Goal: Complete application form

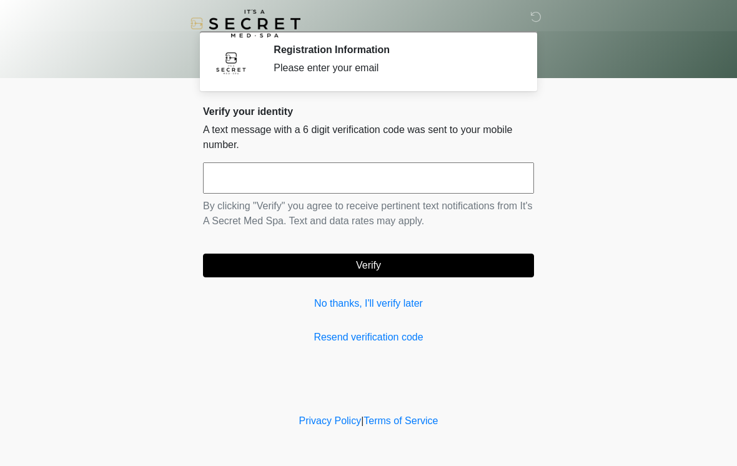
click at [398, 172] on input "text" at bounding box center [368, 177] width 331 height 31
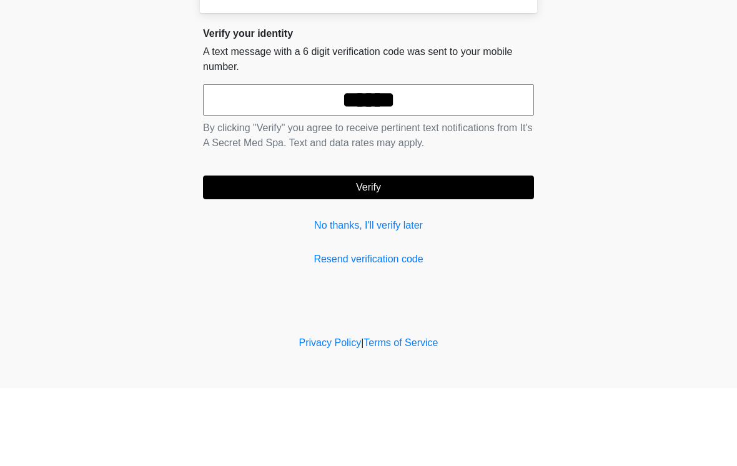
type input "******"
click at [415, 254] on button "Verify" at bounding box center [368, 266] width 331 height 24
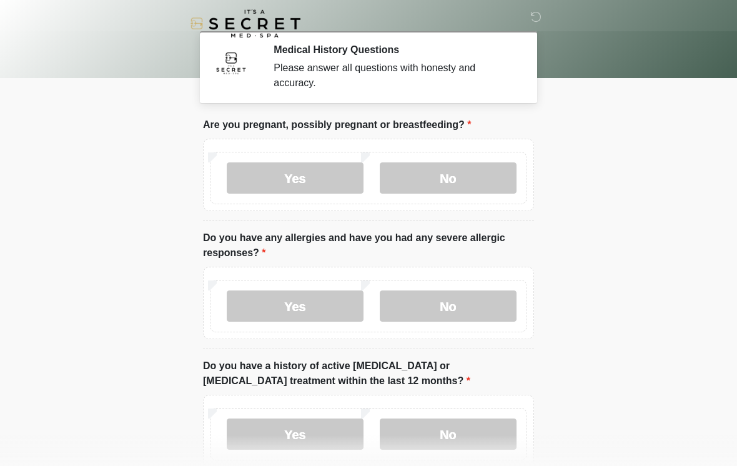
click at [435, 166] on label "No" at bounding box center [448, 177] width 137 height 31
click at [466, 305] on label "No" at bounding box center [448, 306] width 137 height 31
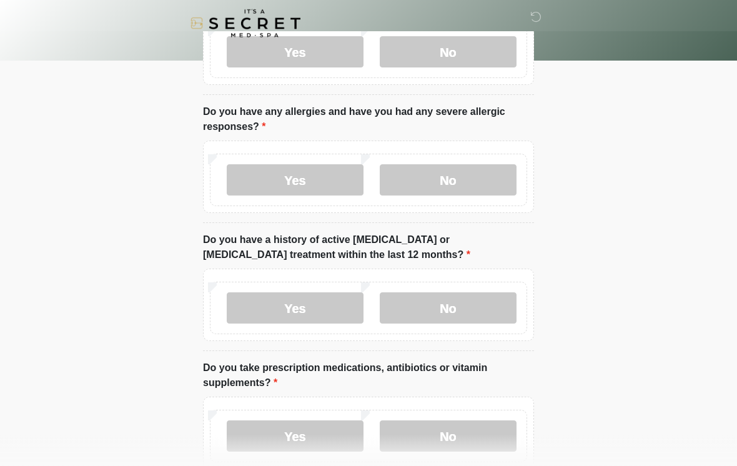
scroll to position [127, 0]
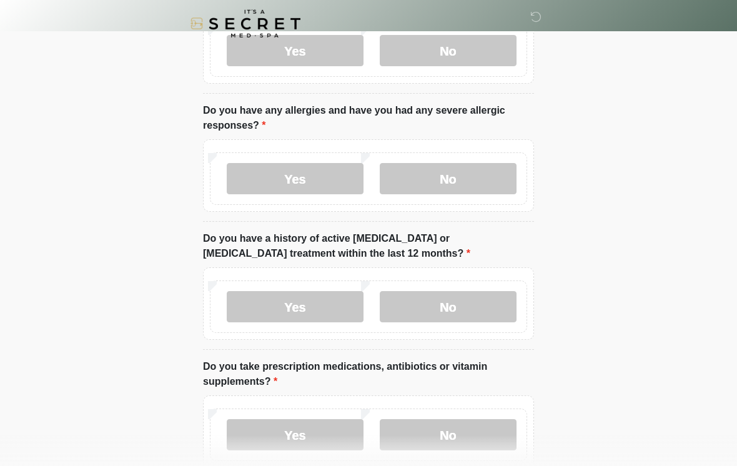
click at [474, 307] on label "No" at bounding box center [448, 306] width 137 height 31
click at [449, 444] on label "No" at bounding box center [448, 434] width 137 height 31
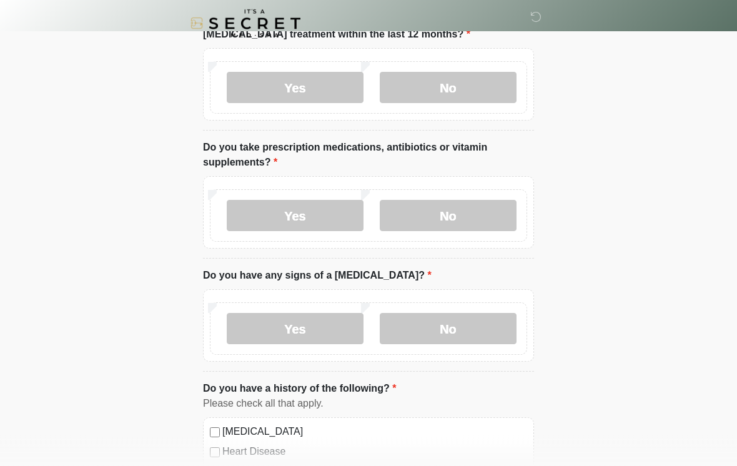
scroll to position [367, 0]
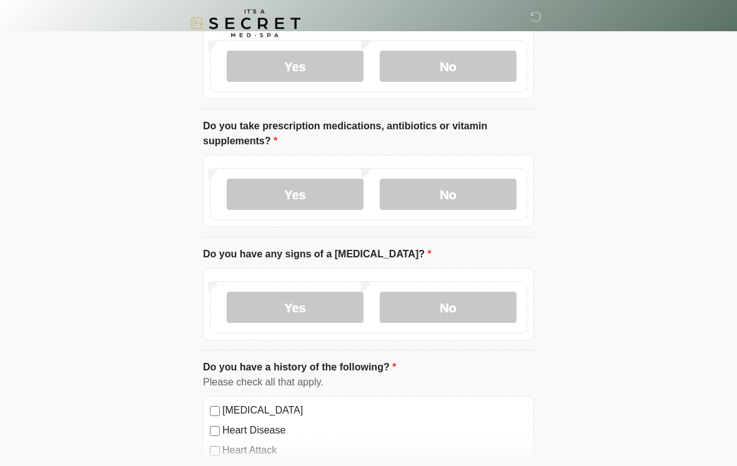
click at [437, 298] on label "No" at bounding box center [448, 307] width 137 height 31
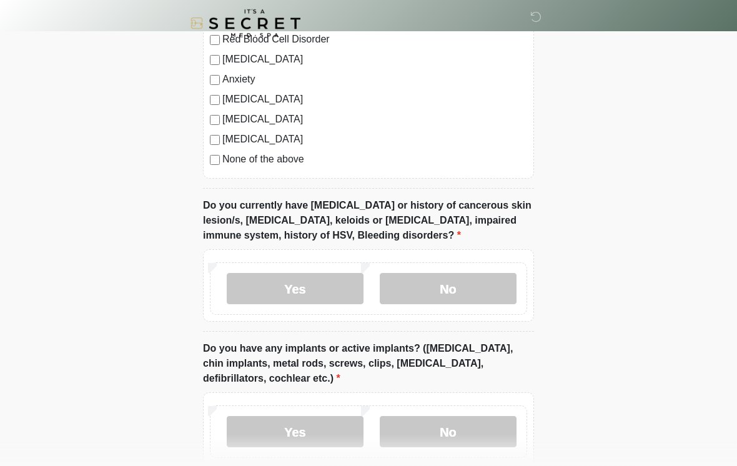
scroll to position [839, 0]
click at [457, 286] on label "No" at bounding box center [448, 288] width 137 height 31
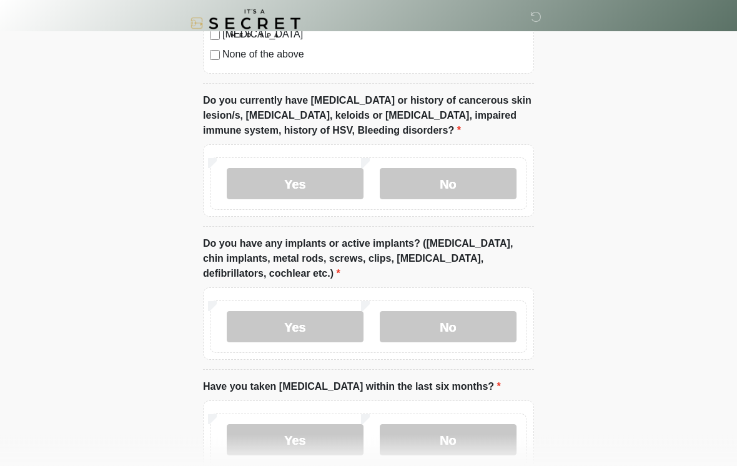
scroll to position [944, 0]
click at [477, 324] on label "No" at bounding box center [448, 326] width 137 height 31
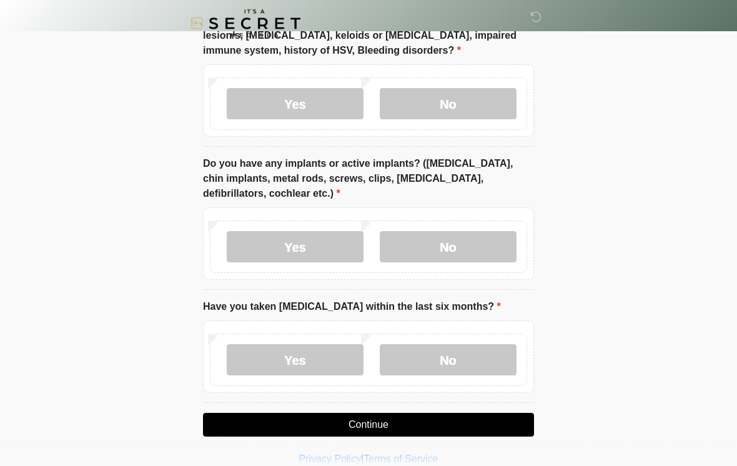
scroll to position [1040, 0]
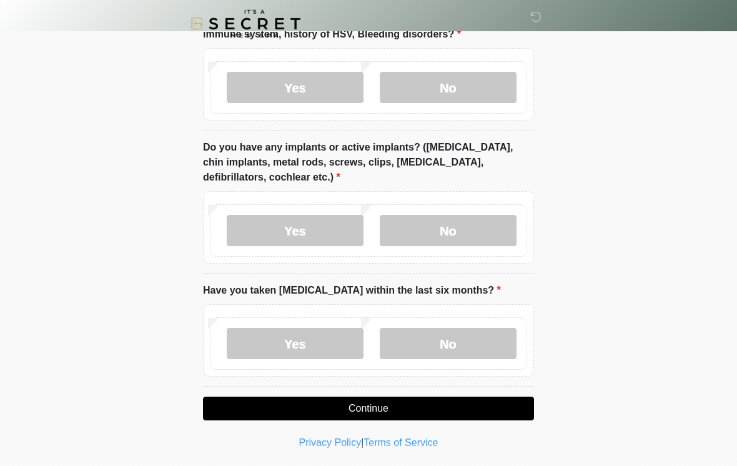
click at [452, 342] on label "No" at bounding box center [448, 343] width 137 height 31
click at [427, 402] on button "Continue" at bounding box center [368, 409] width 331 height 24
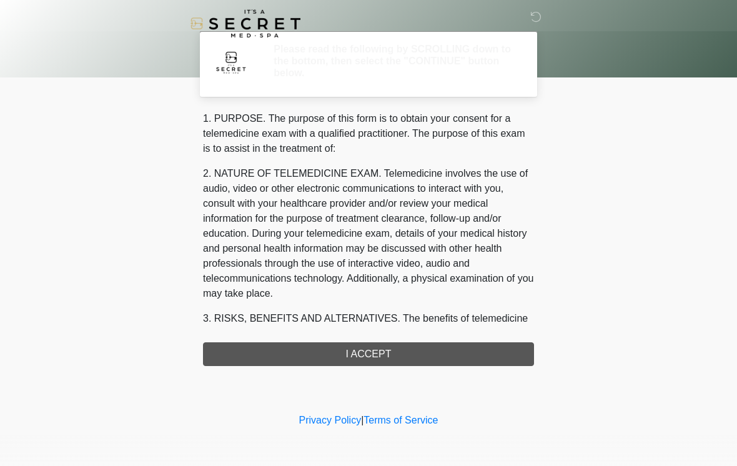
scroll to position [0, 0]
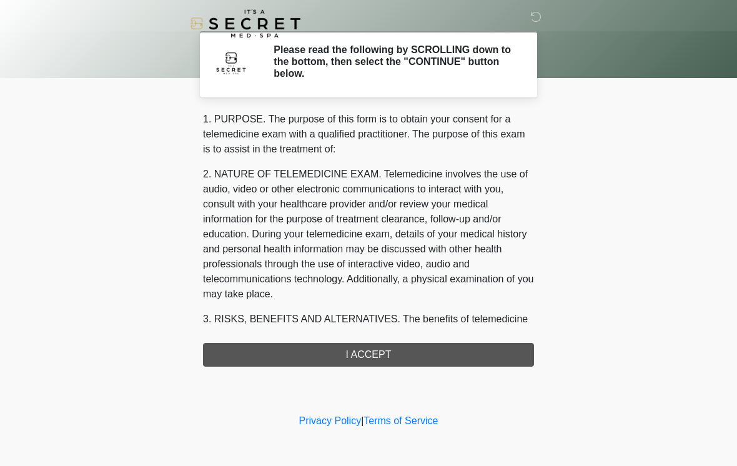
click at [449, 354] on div "1. PURPOSE. The purpose of this form is to obtain your consent for a telemedici…" at bounding box center [368, 239] width 331 height 255
click at [412, 355] on div "1. PURPOSE. The purpose of this form is to obtain your consent for a telemedici…" at bounding box center [368, 239] width 331 height 255
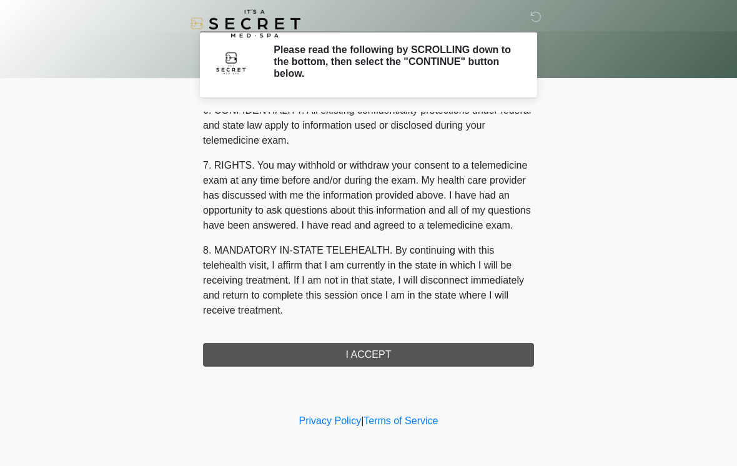
click at [387, 358] on button "I ACCEPT" at bounding box center [368, 355] width 331 height 24
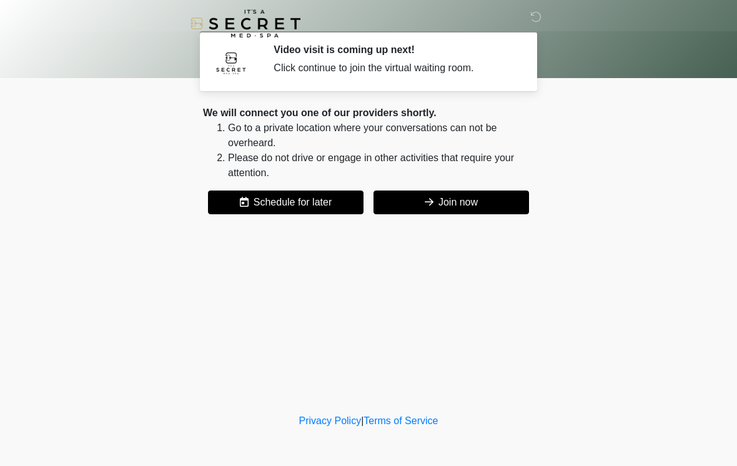
click at [456, 199] on button "Join now" at bounding box center [452, 203] width 156 height 24
